Goal: Book appointment/travel/reservation

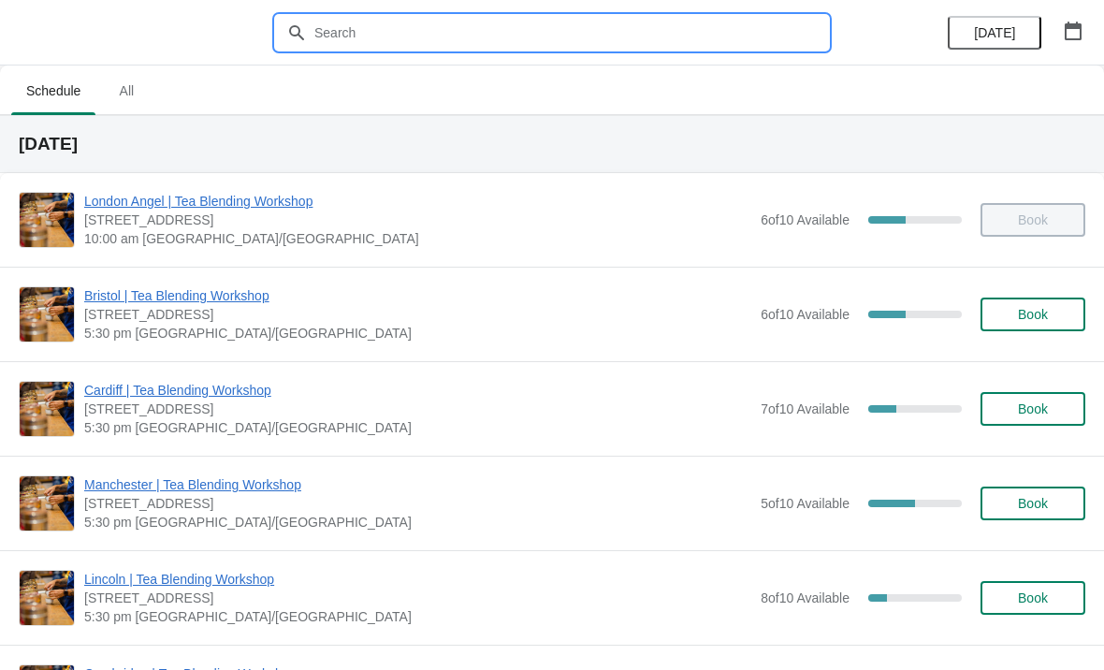
click at [633, 36] on input "text" at bounding box center [570, 33] width 515 height 34
type input "[GEOGRAPHIC_DATA]"
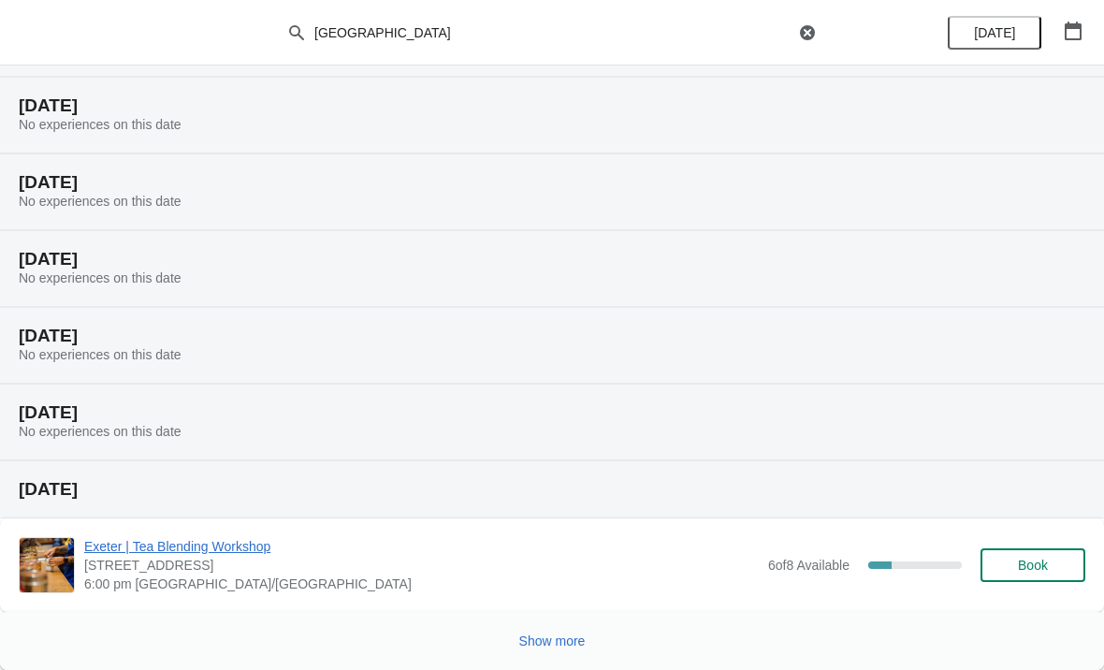
scroll to position [192, 0]
click at [562, 636] on span "Show more" at bounding box center [552, 640] width 66 height 15
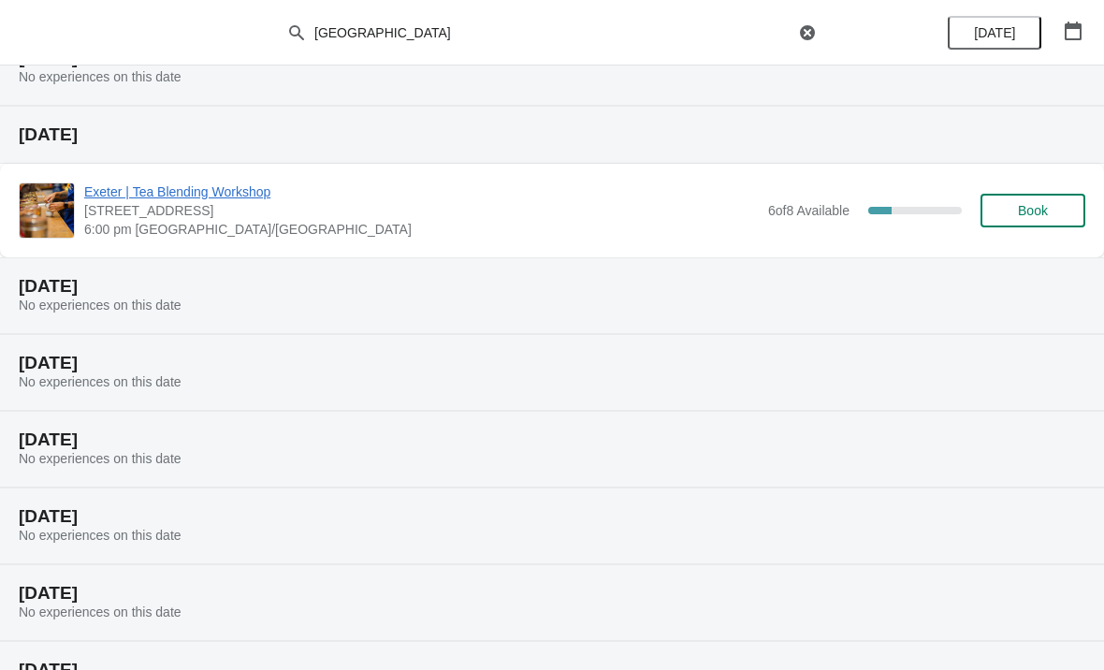
scroll to position [545, 0]
click at [240, 191] on span "Exeter | Tea Blending Workshop" at bounding box center [421, 192] width 675 height 19
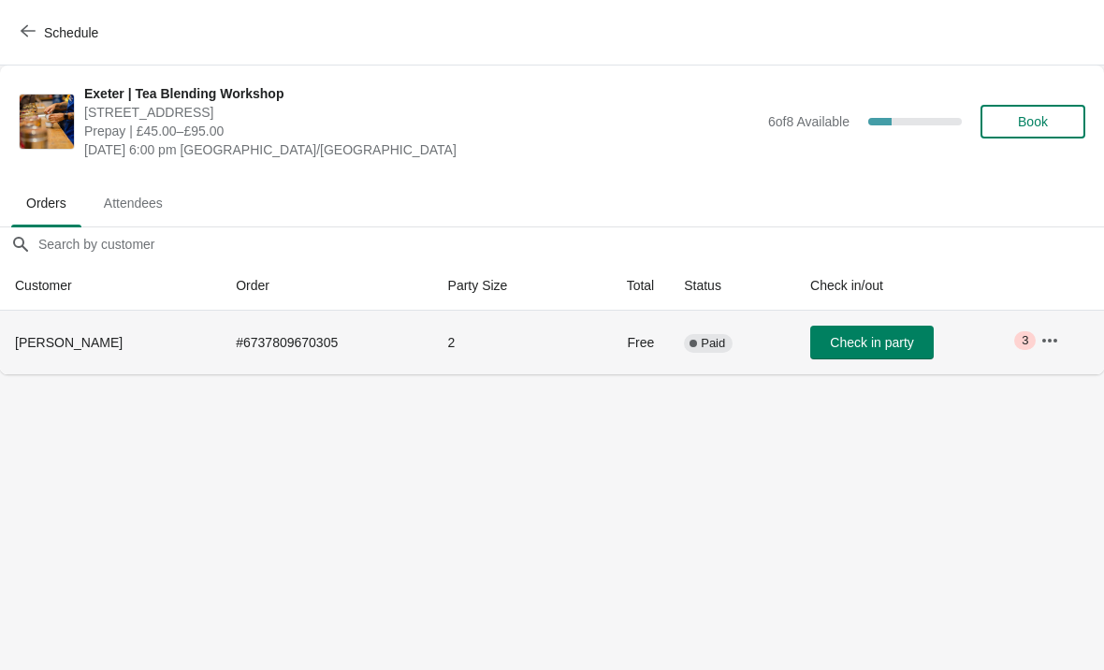
click at [1053, 340] on icon "button" at bounding box center [1049, 340] width 19 height 19
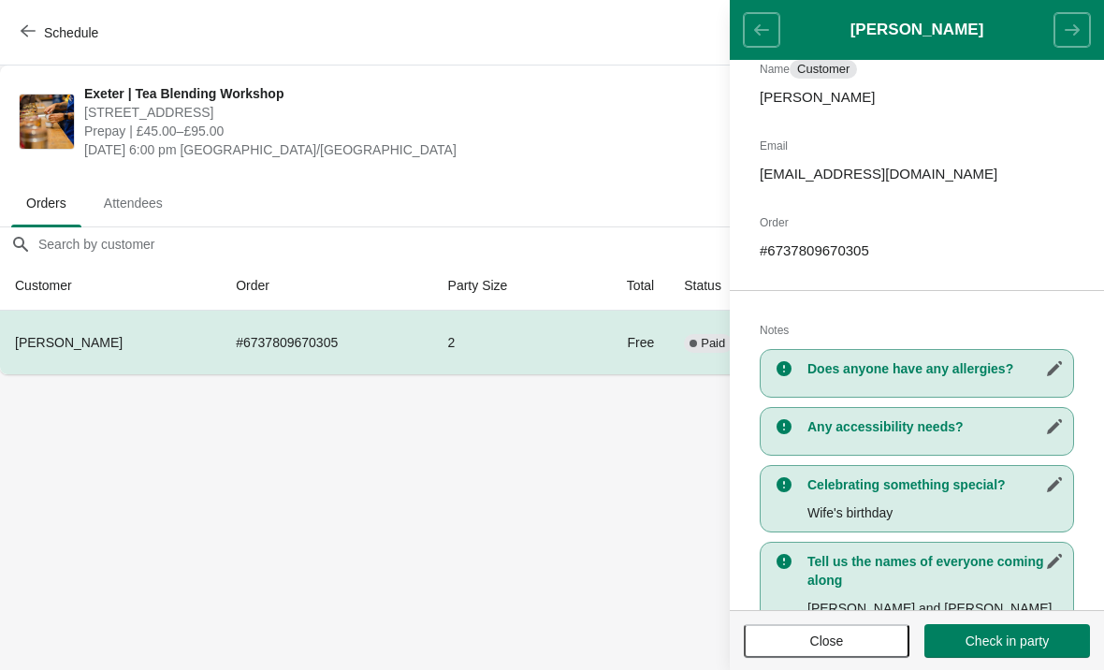
scroll to position [152, 0]
click at [825, 638] on span "Close" at bounding box center [827, 640] width 34 height 15
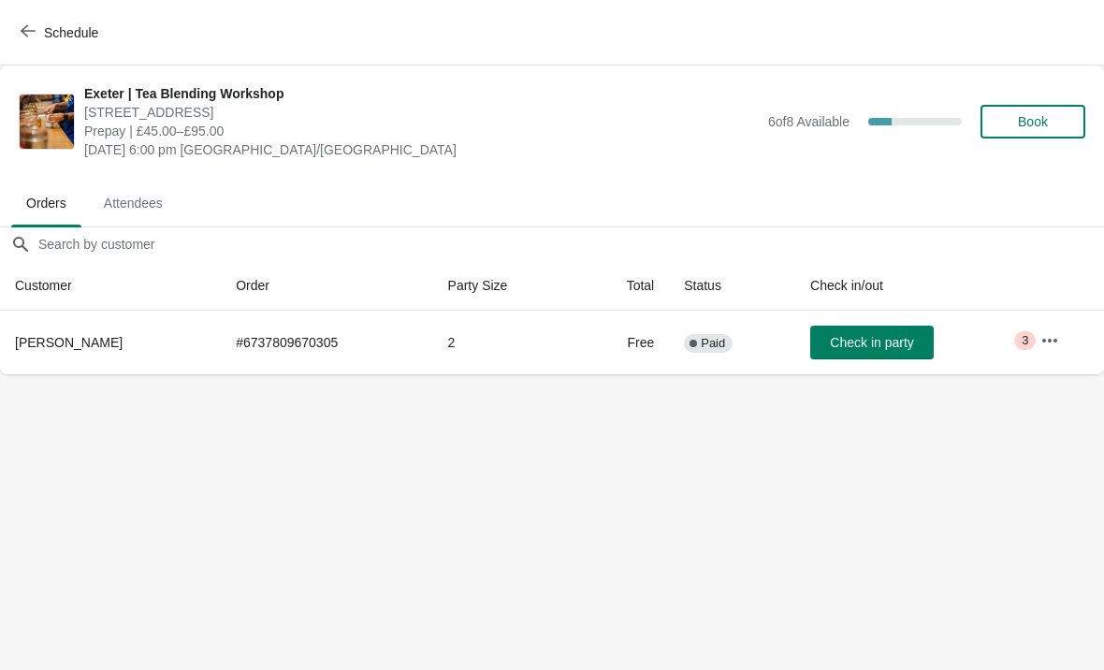
click at [26, 43] on button "Schedule" at bounding box center [61, 33] width 104 height 34
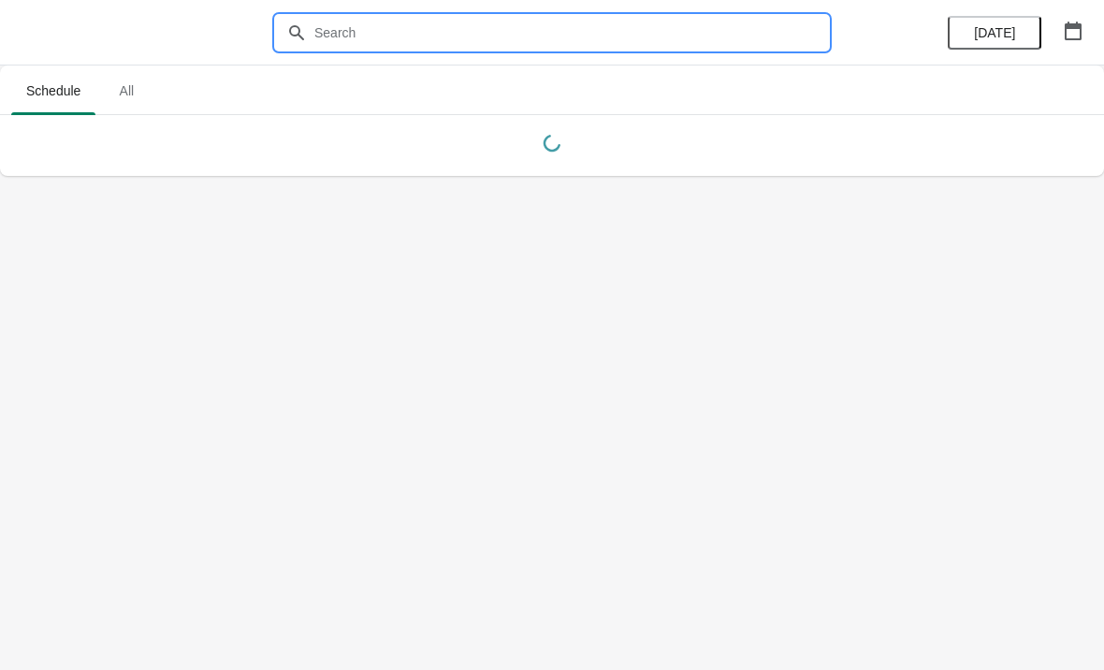
click at [391, 23] on input "text" at bounding box center [570, 33] width 515 height 34
type input "[GEOGRAPHIC_DATA]"
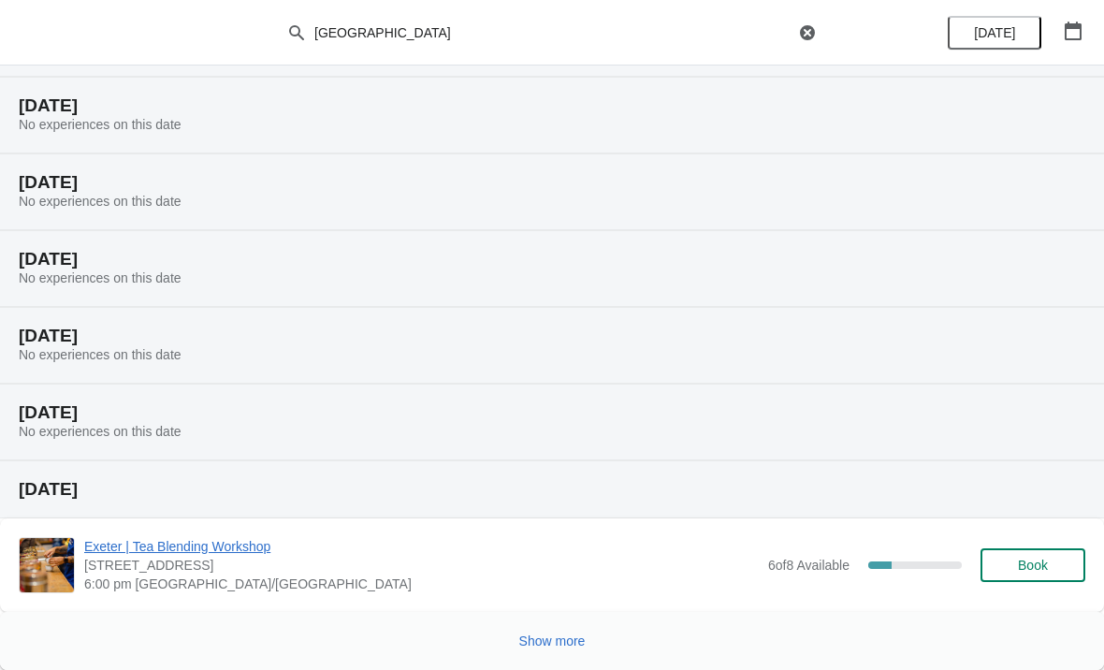
scroll to position [192, 0]
click at [567, 641] on span "Show more" at bounding box center [552, 640] width 66 height 15
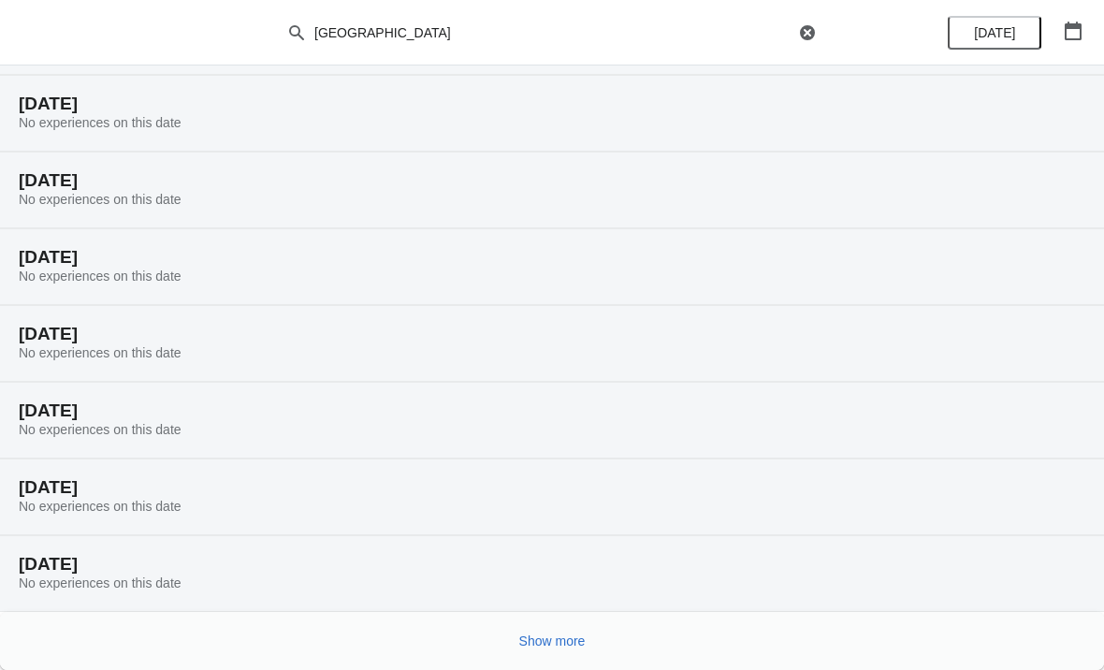
scroll to position [806, 0]
click at [543, 643] on span "Show more" at bounding box center [552, 640] width 66 height 15
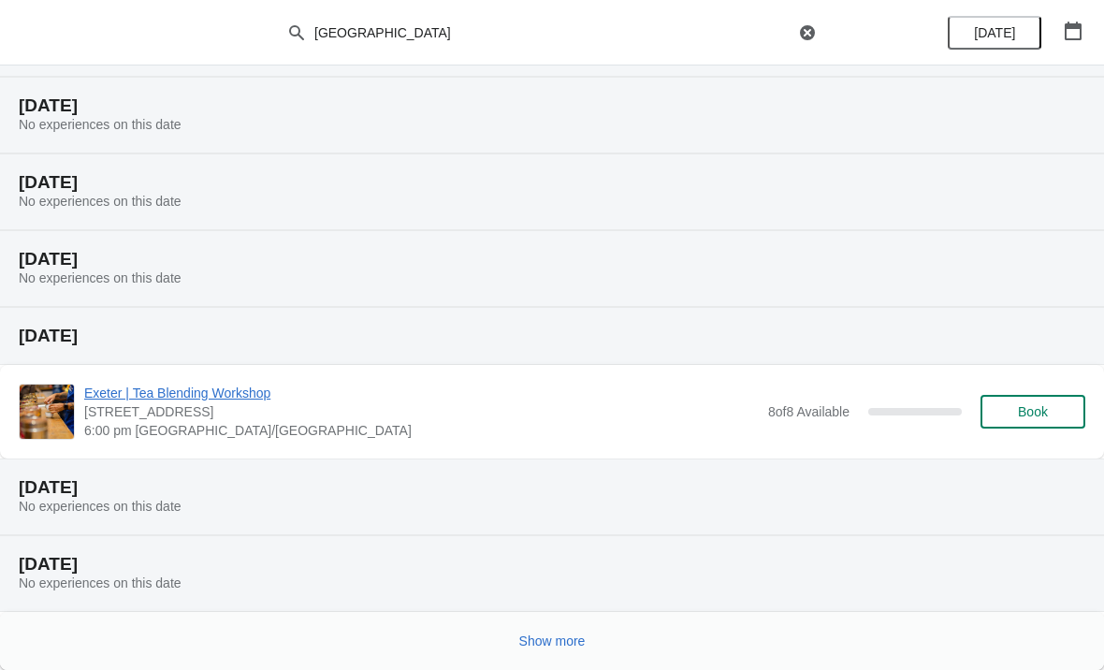
scroll to position [1494, 0]
click at [559, 646] on span "Show more" at bounding box center [552, 640] width 66 height 15
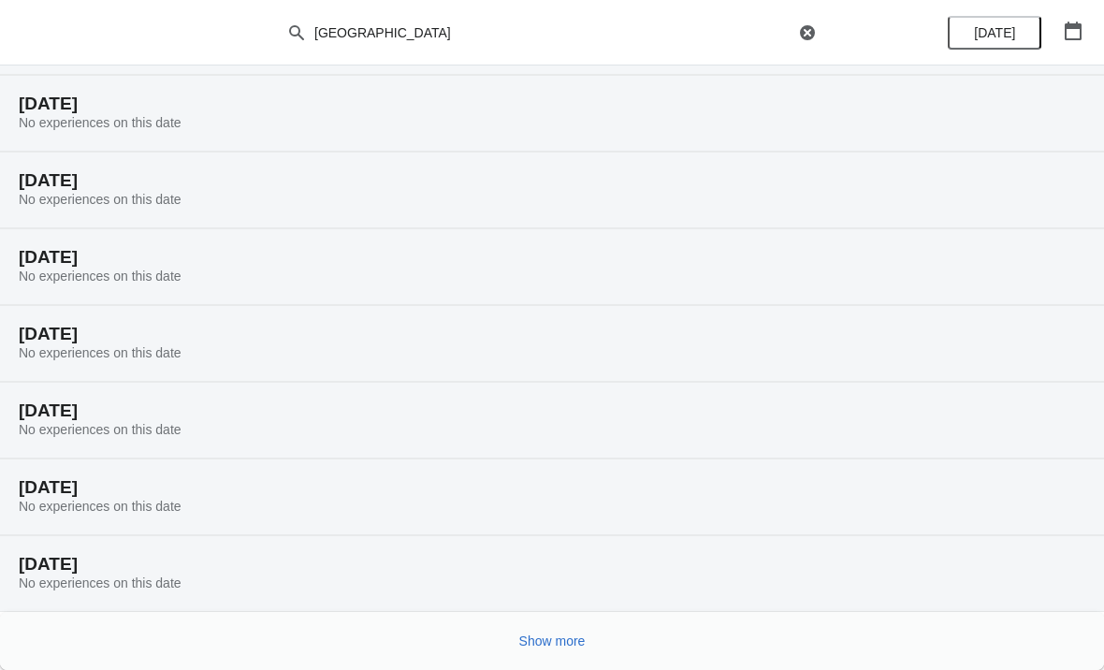
scroll to position [2108, 0]
click at [562, 641] on span "Show more" at bounding box center [552, 640] width 66 height 15
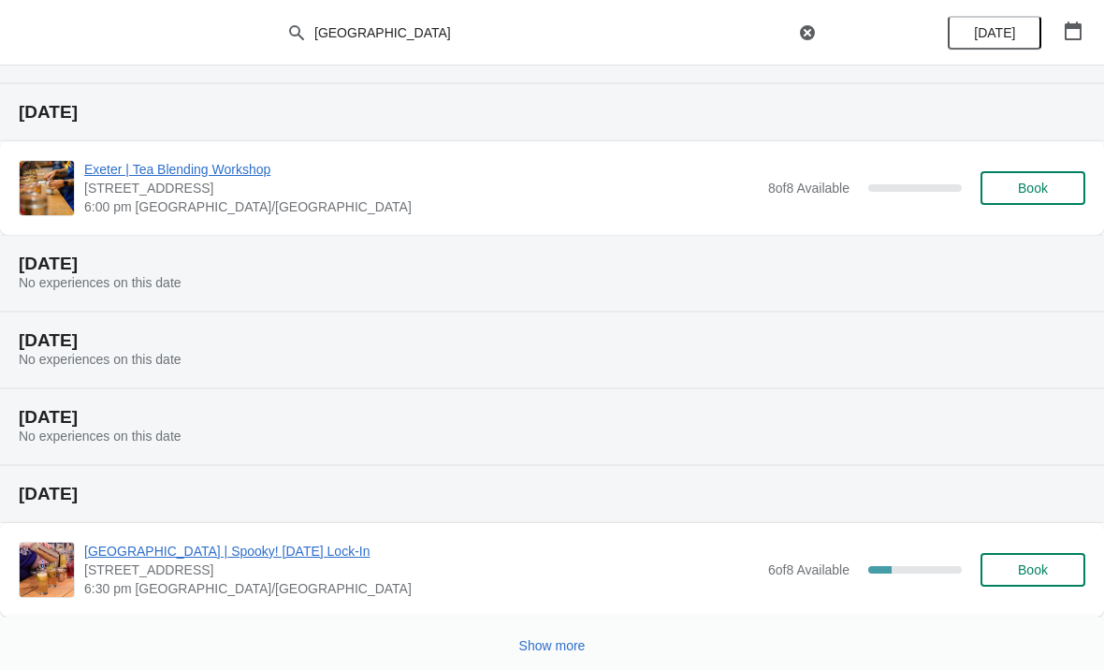
scroll to position [2856, 0]
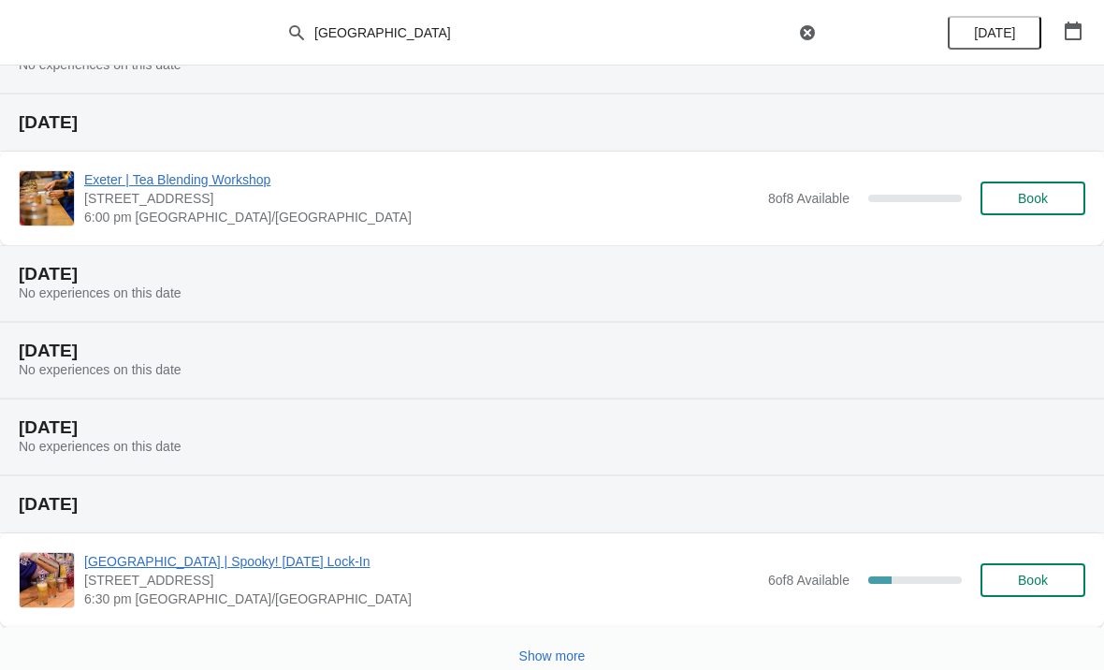
click at [280, 560] on span "[GEOGRAPHIC_DATA] | Spooky! [DATE] Lock-In" at bounding box center [421, 561] width 675 height 19
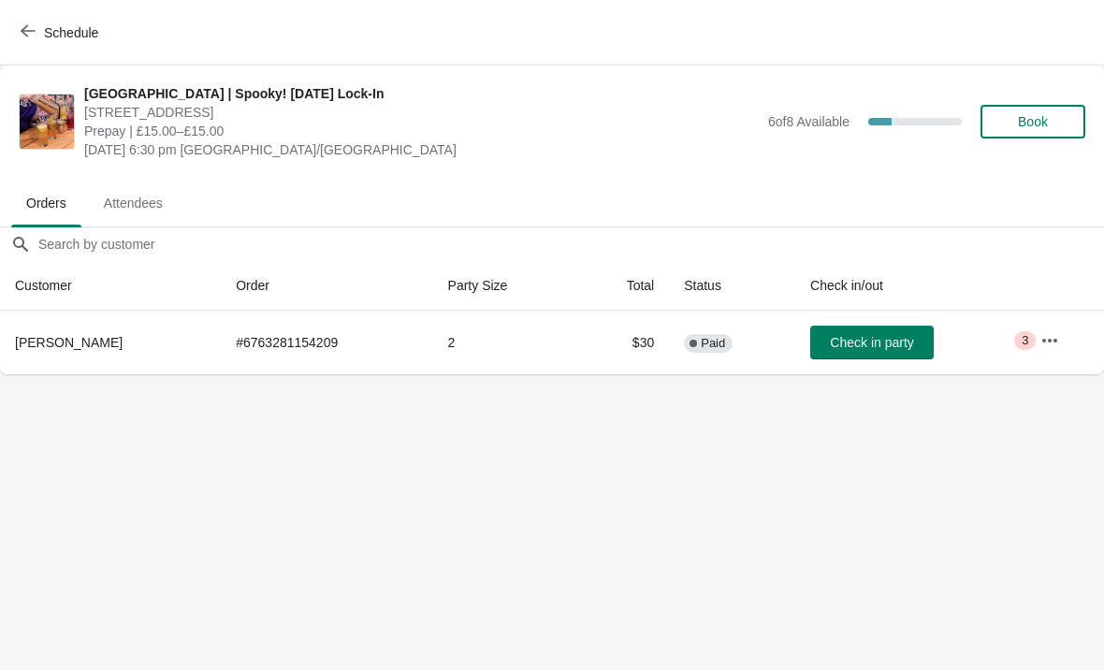
click at [1049, 343] on icon "button" at bounding box center [1049, 340] width 19 height 19
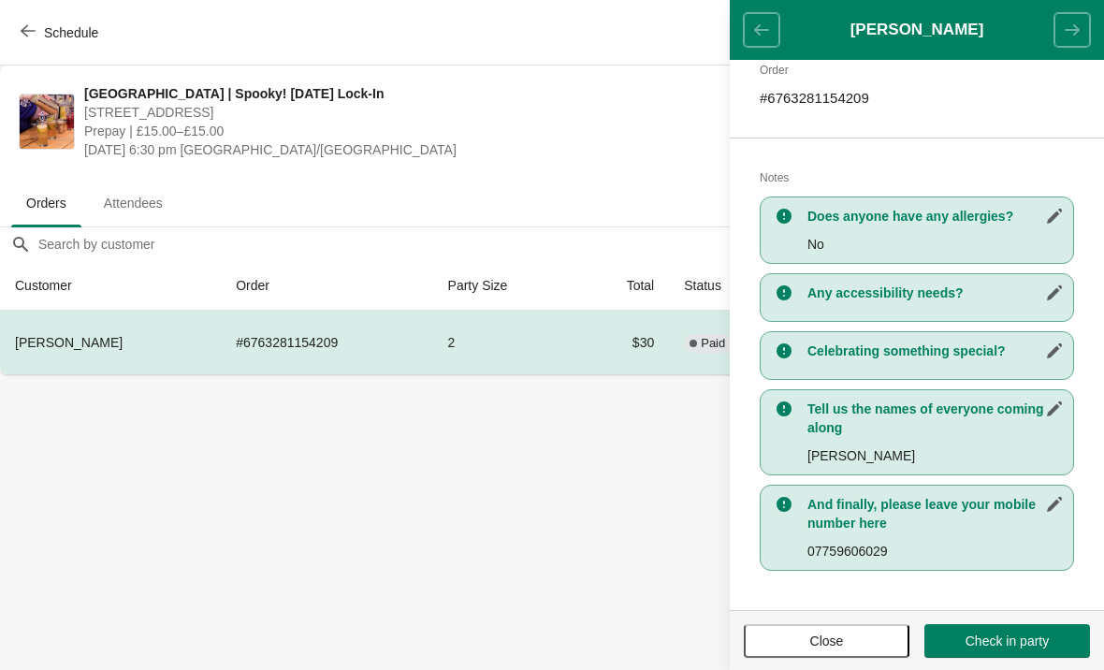
scroll to position [305, 0]
click at [529, 599] on body "Schedule [GEOGRAPHIC_DATA] | Spooky! [DATE] Lock-In [STREET_ADDRESS] Prepay | £…" at bounding box center [552, 335] width 1104 height 670
click at [864, 644] on span "Close" at bounding box center [827, 640] width 132 height 15
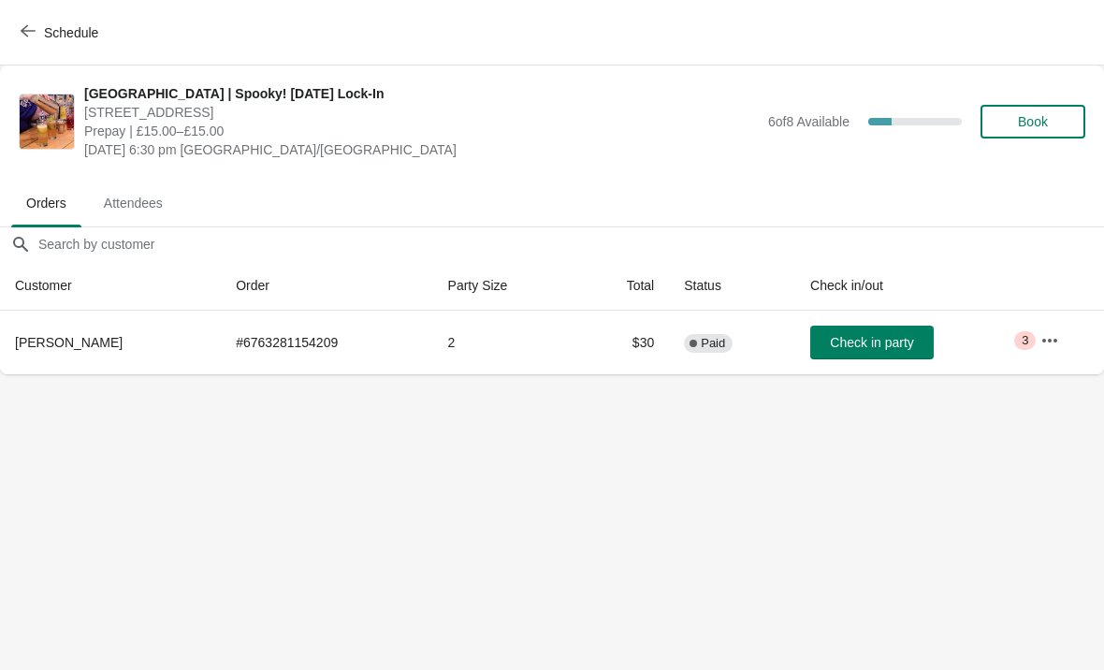
click at [42, 30] on span "Schedule" at bounding box center [61, 32] width 74 height 18
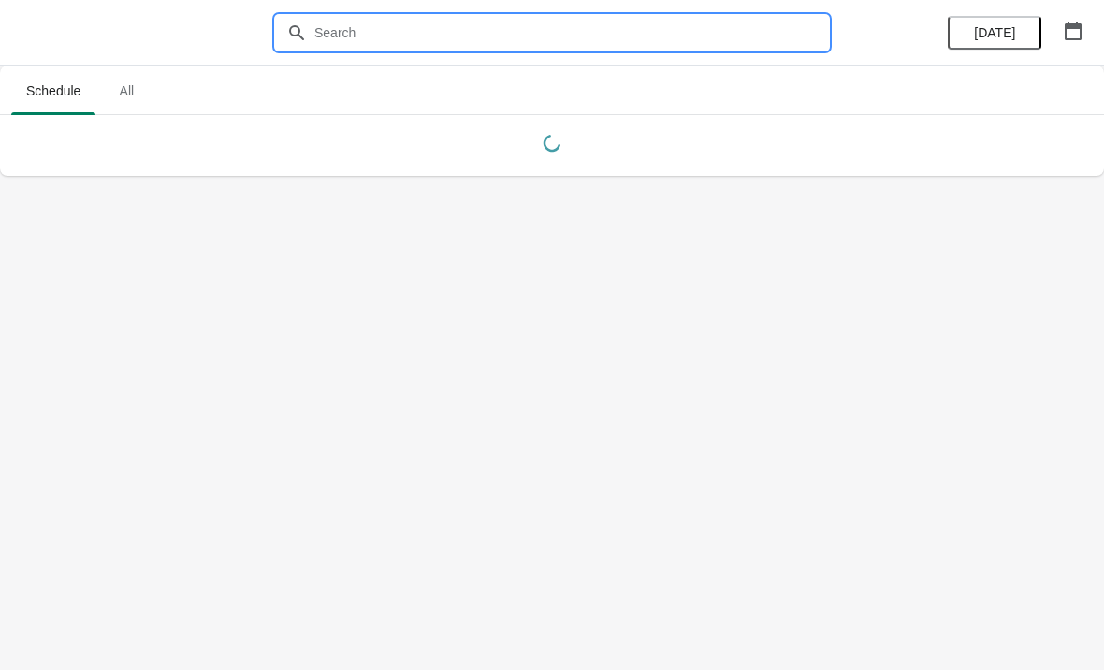
click at [457, 39] on input "text" at bounding box center [570, 33] width 515 height 34
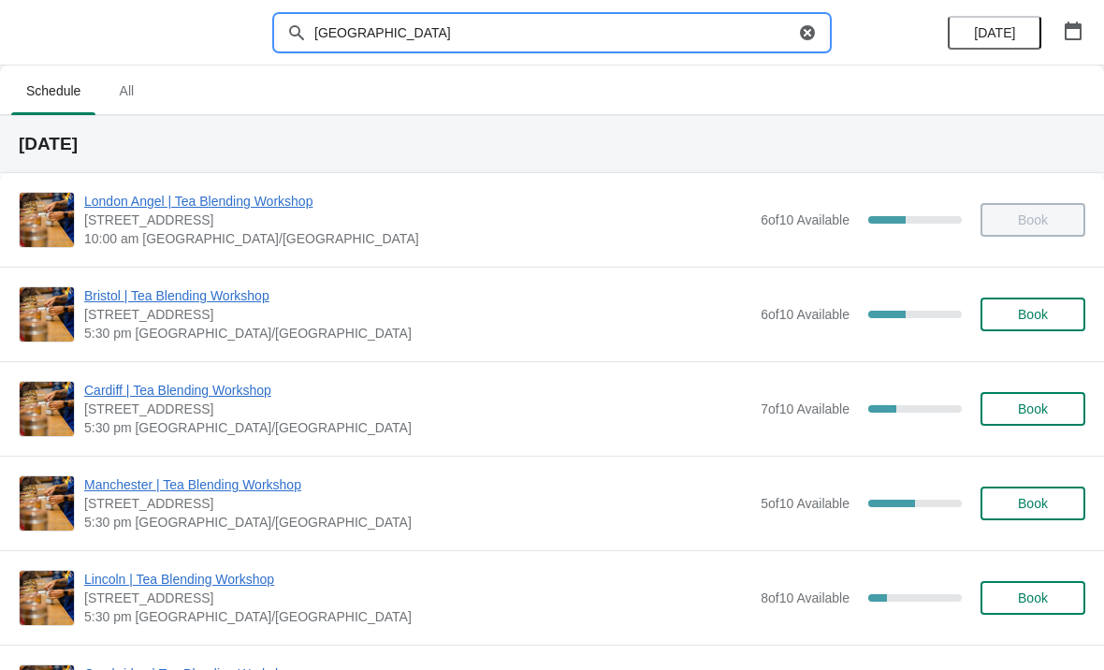
type input "[GEOGRAPHIC_DATA]"
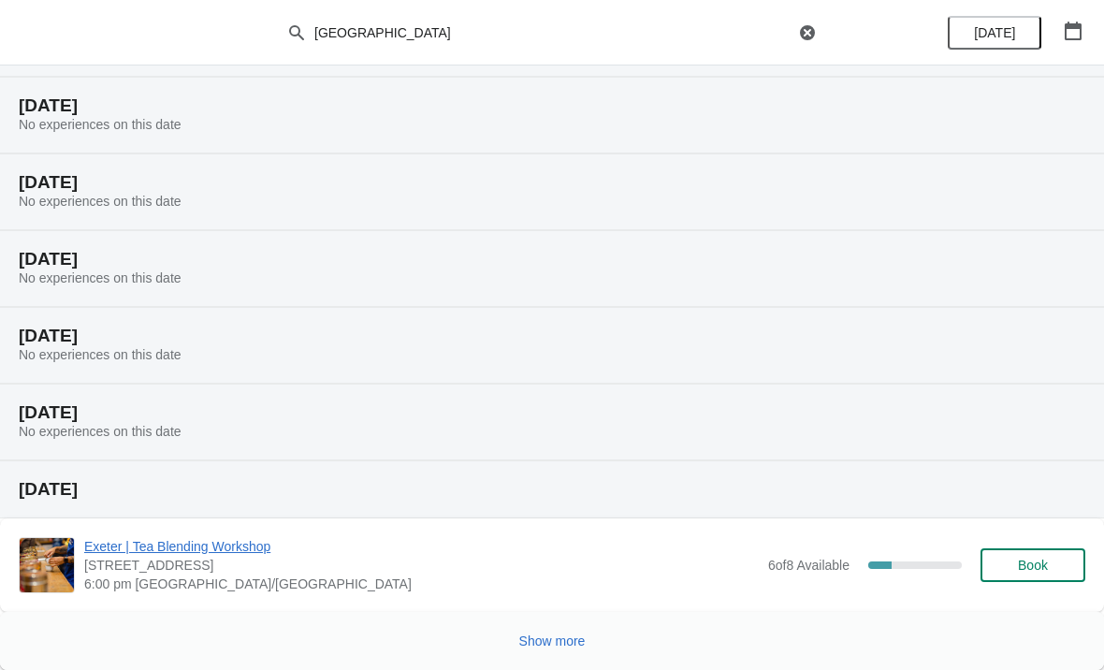
scroll to position [192, 0]
click at [559, 645] on span "Show more" at bounding box center [552, 640] width 66 height 15
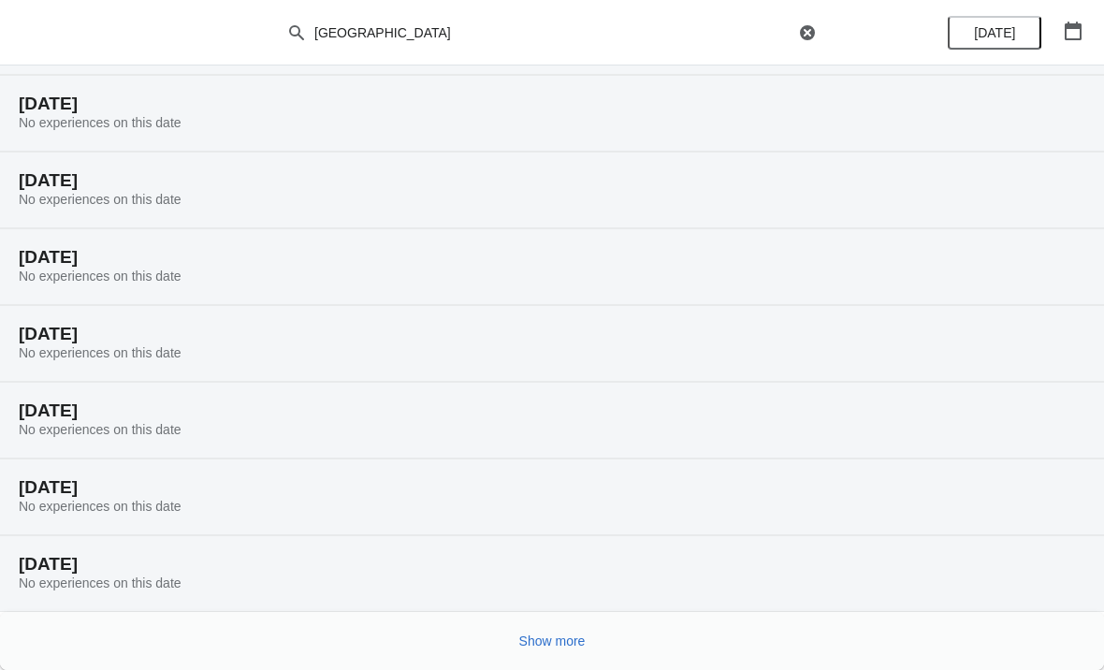
scroll to position [806, 0]
click at [547, 637] on span "Show more" at bounding box center [552, 640] width 66 height 15
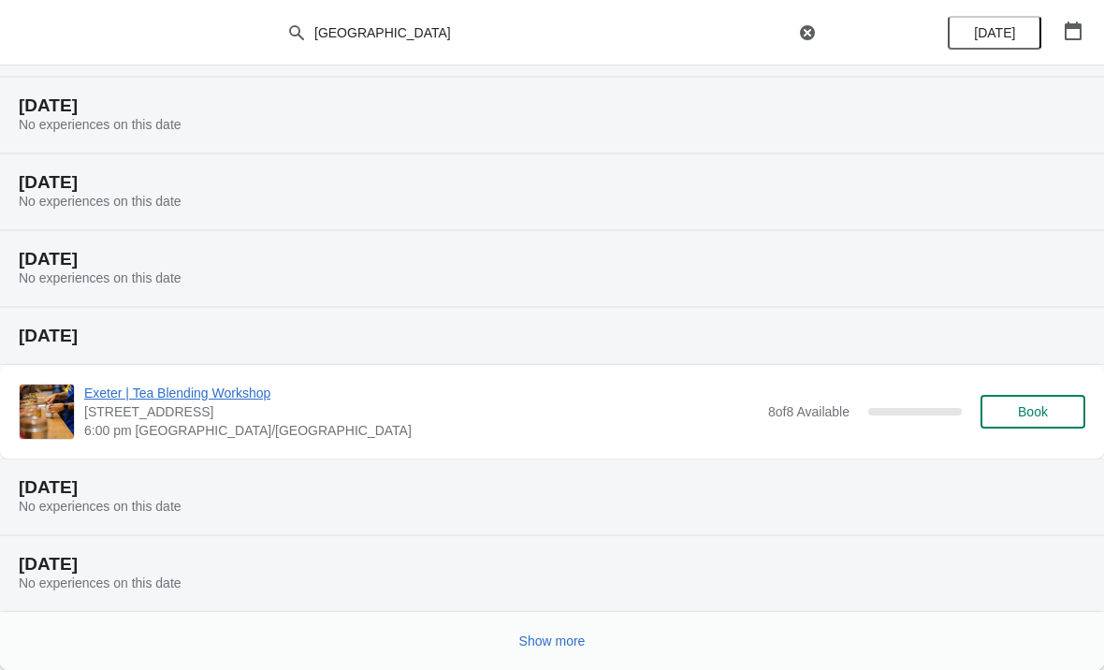
scroll to position [1494, 0]
click at [527, 648] on span "Show more" at bounding box center [552, 640] width 66 height 15
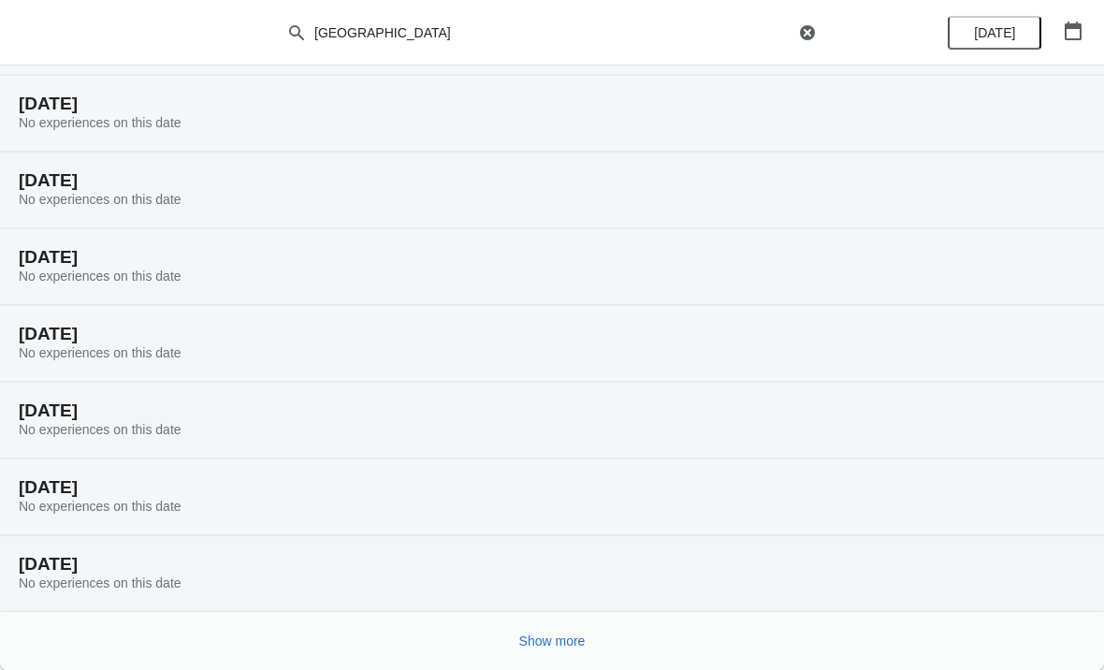
scroll to position [2108, 0]
click at [573, 642] on span "Show more" at bounding box center [552, 640] width 66 height 15
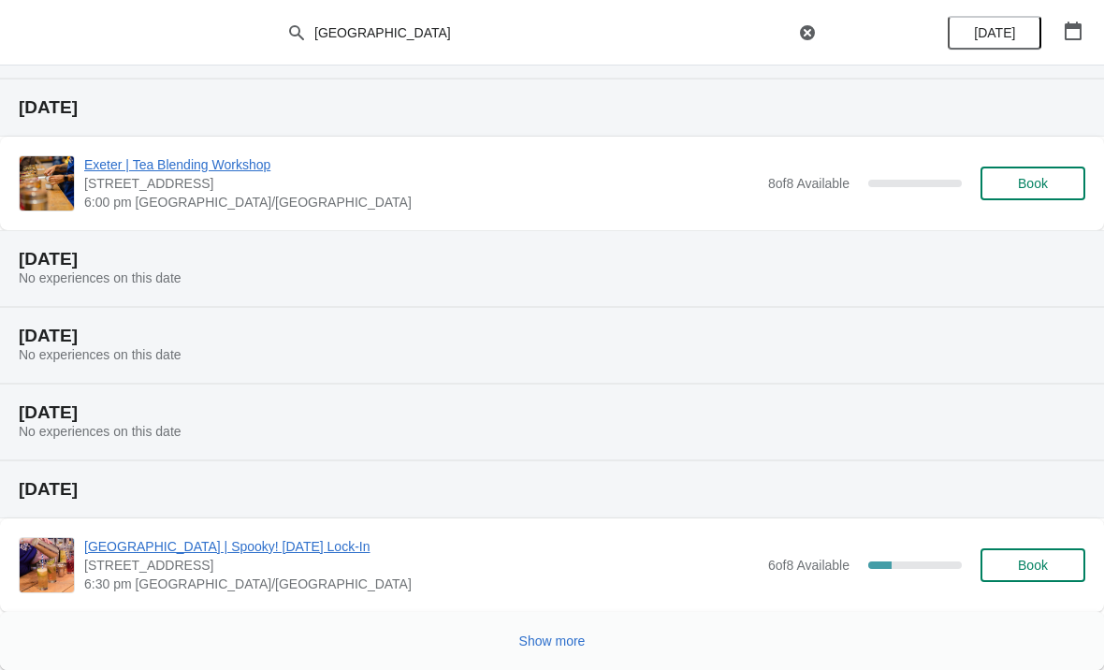
scroll to position [2871, 0]
click at [554, 643] on span "Show more" at bounding box center [552, 640] width 66 height 15
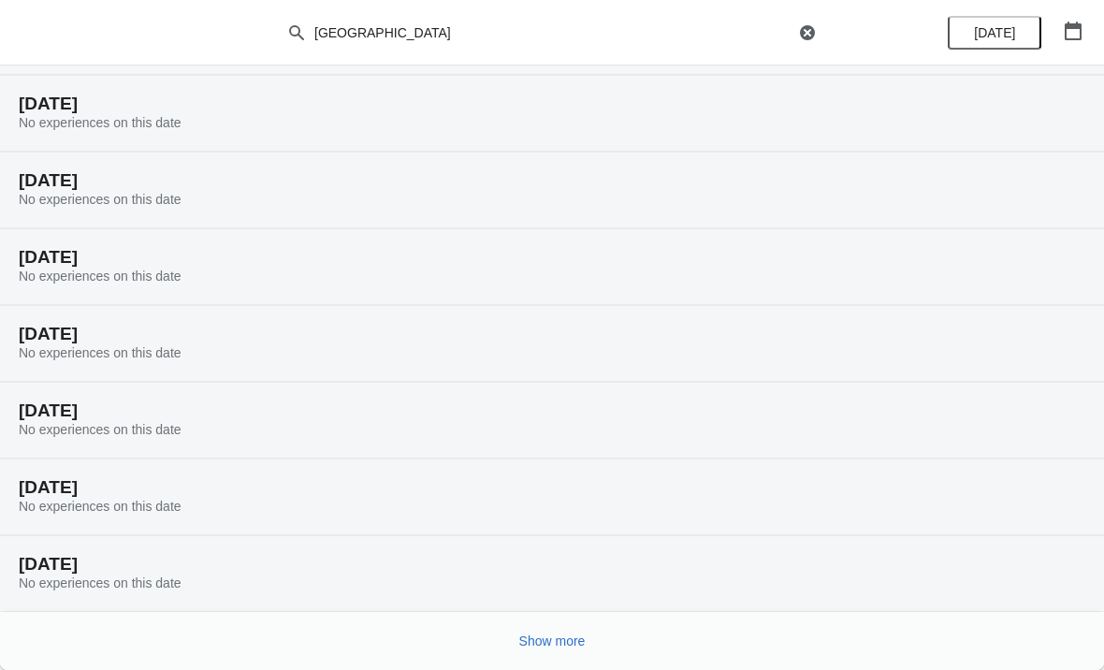
scroll to position [3485, 0]
click at [546, 637] on span "Show more" at bounding box center [552, 640] width 66 height 15
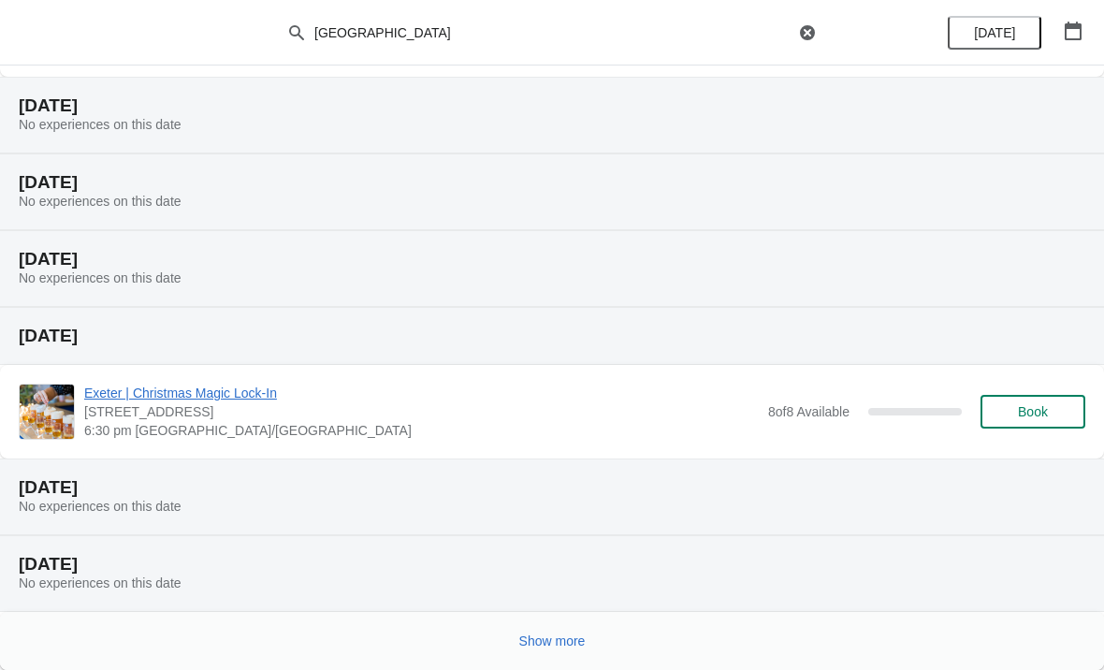
scroll to position [4248, 0]
click at [559, 638] on span "Show more" at bounding box center [552, 640] width 66 height 15
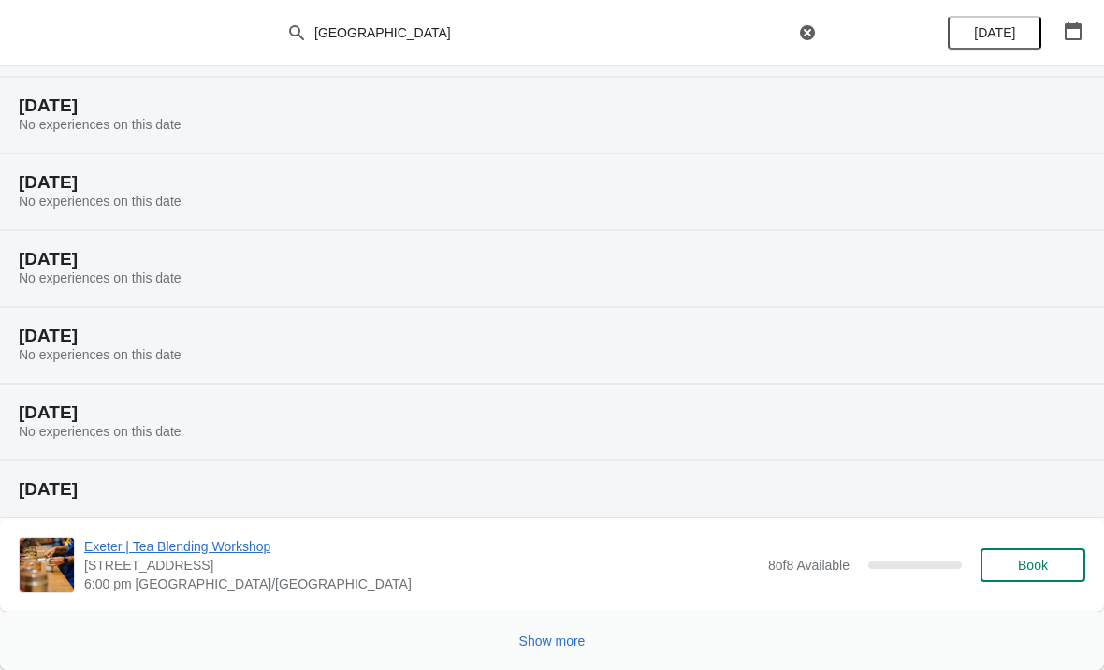
scroll to position [4937, 0]
click at [545, 646] on span "Show more" at bounding box center [552, 640] width 66 height 15
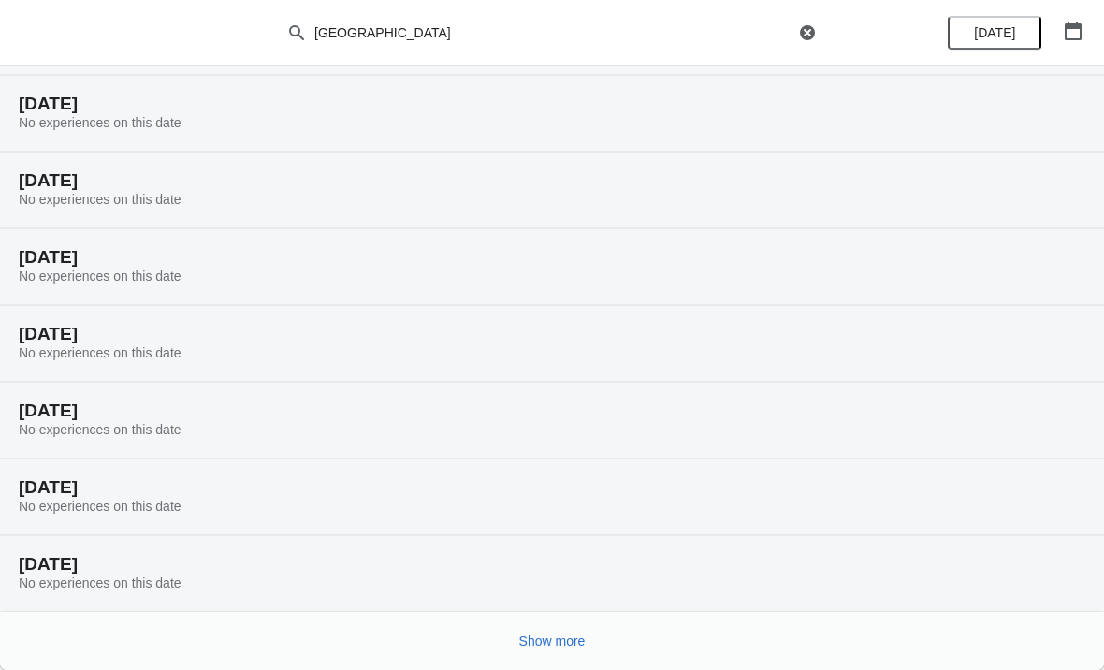
click at [561, 642] on span "Show more" at bounding box center [552, 640] width 66 height 15
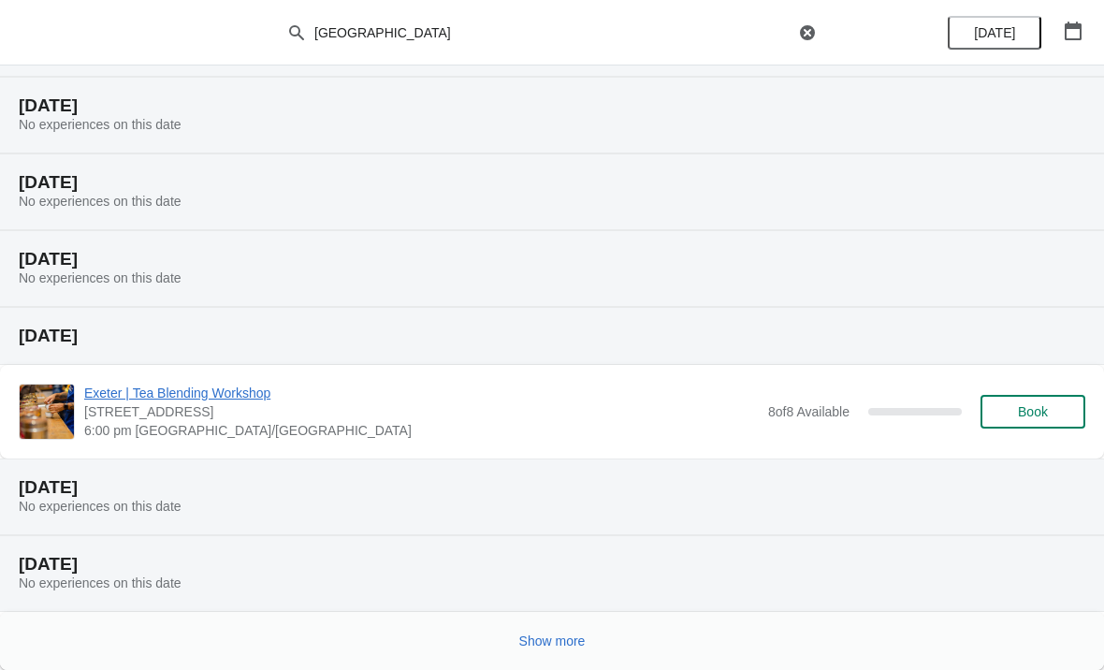
scroll to position [6239, 0]
click at [553, 642] on span "Show more" at bounding box center [552, 640] width 66 height 15
